Goal: Task Accomplishment & Management: Manage account settings

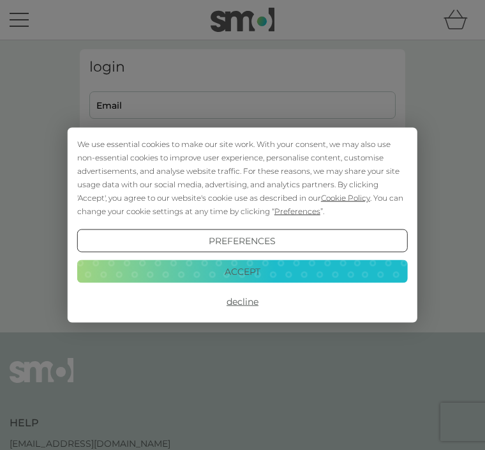
click at [267, 264] on button "Accept" at bounding box center [242, 270] width 331 height 23
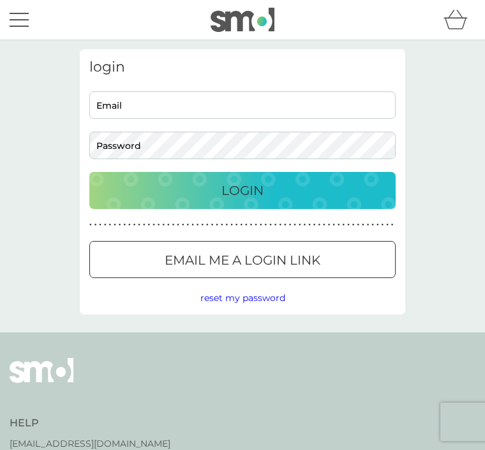
click at [215, 105] on input "Email" at bounding box center [242, 104] width 307 height 27
type input "[PERSON_NAME][EMAIL_ADDRESS][DOMAIN_NAME]"
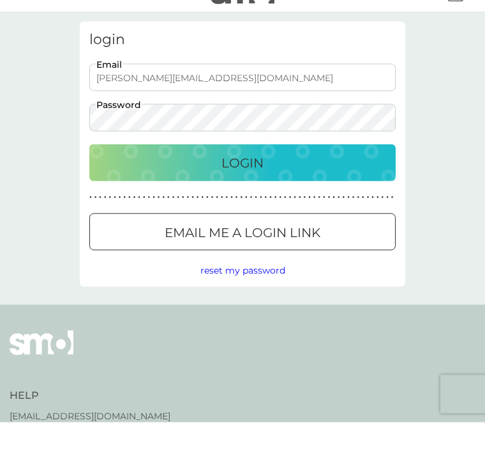
click at [263, 180] on p "Login" at bounding box center [243, 190] width 42 height 20
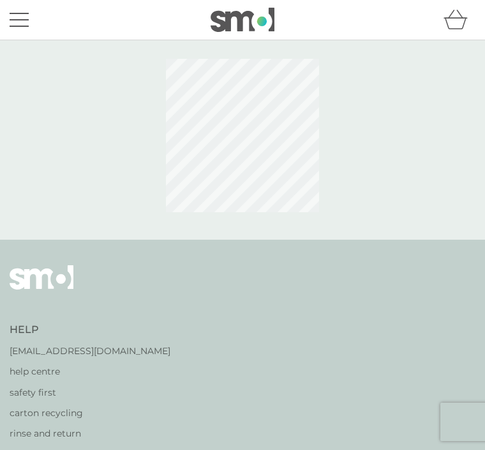
scroll to position [70, 0]
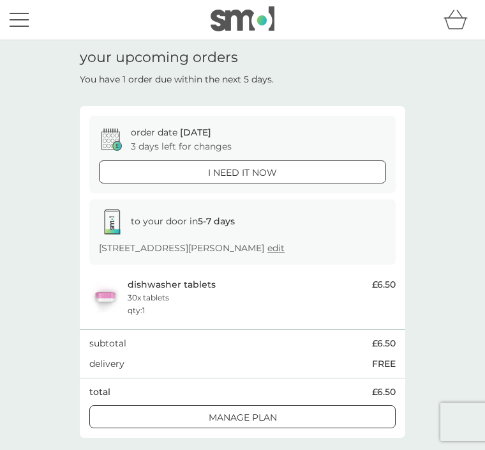
click at [19, 18] on button "menu" at bounding box center [19, 20] width 19 height 24
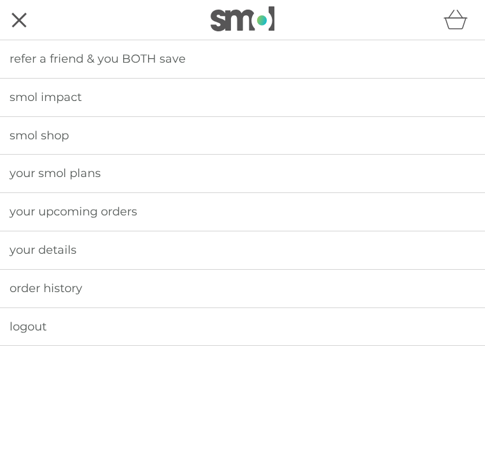
click at [50, 246] on span "your details" at bounding box center [43, 250] width 67 height 14
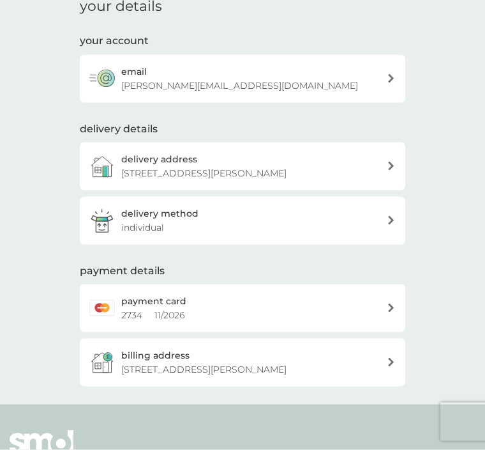
scroll to position [60, 0]
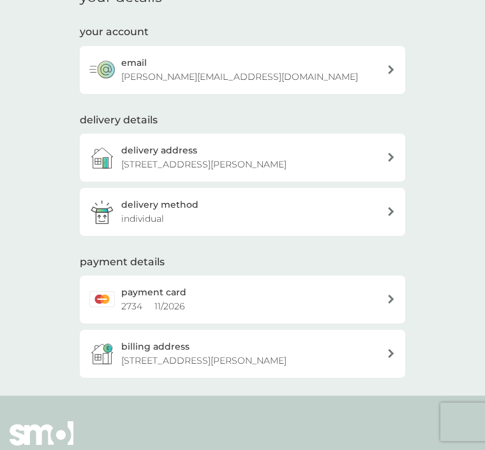
click at [388, 303] on icon at bounding box center [391, 298] width 6 height 9
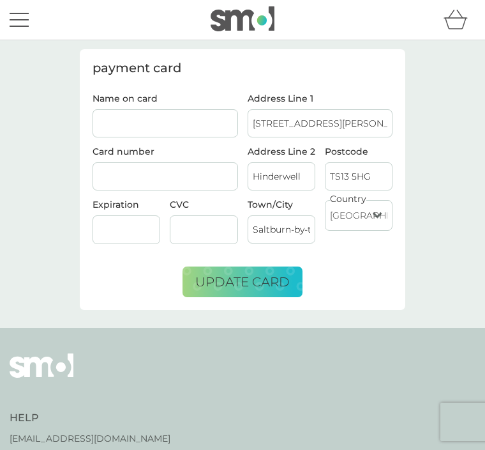
click at [151, 119] on input "Name on card" at bounding box center [166, 123] width 146 height 28
type input "W"
click at [130, 118] on input "[PERSON_NAME]" at bounding box center [166, 123] width 146 height 28
type input "W MacFarlane"
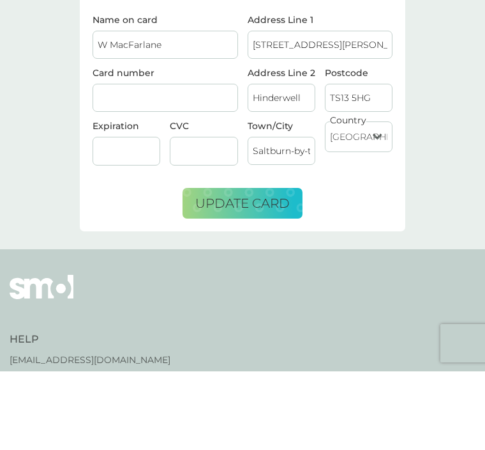
click at [256, 274] on span "update card" at bounding box center [242, 281] width 95 height 15
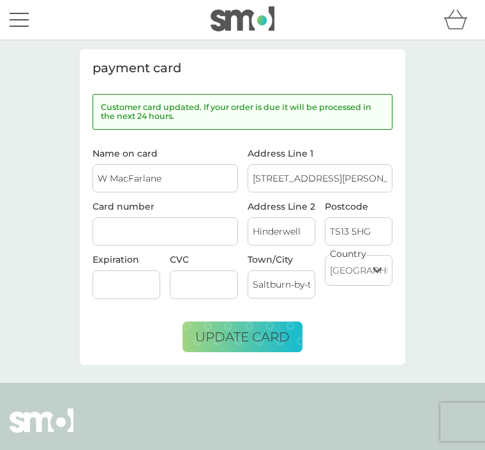
click at [461, 20] on icon "basket" at bounding box center [456, 20] width 24 height 20
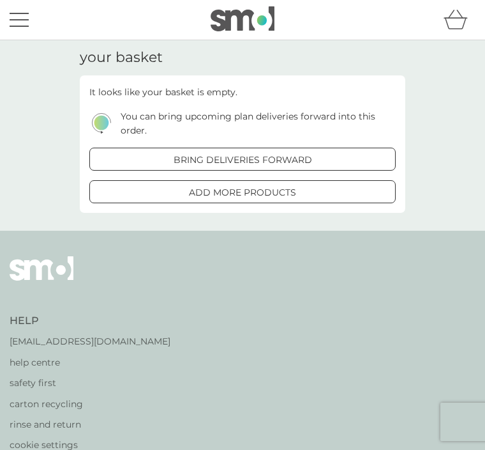
click at [454, 125] on div "your basket It looks like your basket is empty. You can bring upcoming plan del…" at bounding box center [242, 135] width 485 height 190
click at [24, 22] on button "menu" at bounding box center [19, 20] width 19 height 24
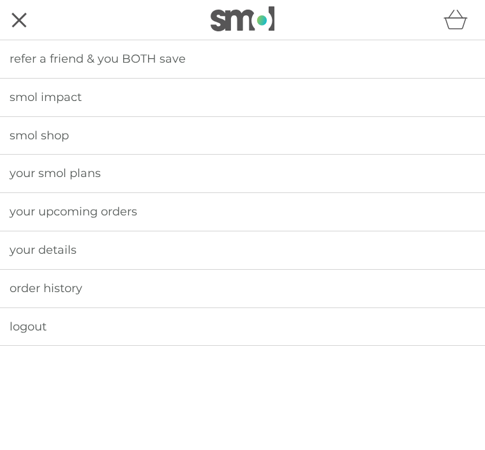
click at [114, 215] on span "your upcoming orders" at bounding box center [74, 211] width 128 height 14
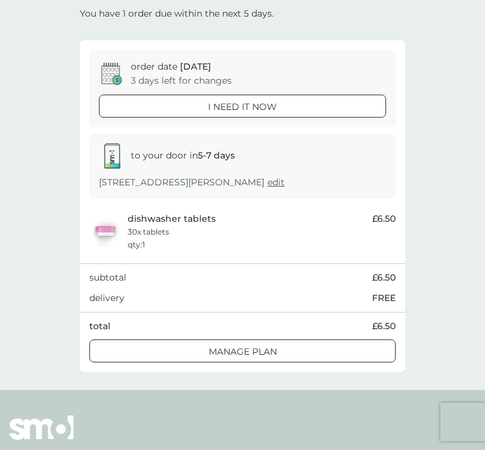
scroll to position [70, 0]
